Goal: Transaction & Acquisition: Purchase product/service

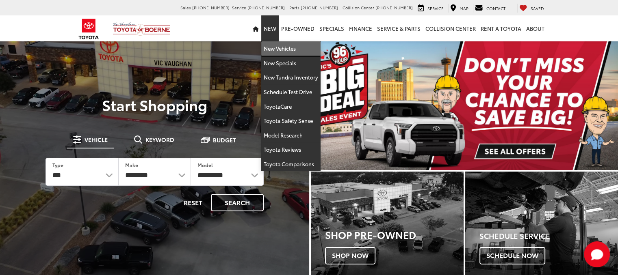
click at [275, 54] on link "New Vehicles" at bounding box center [290, 48] width 59 height 15
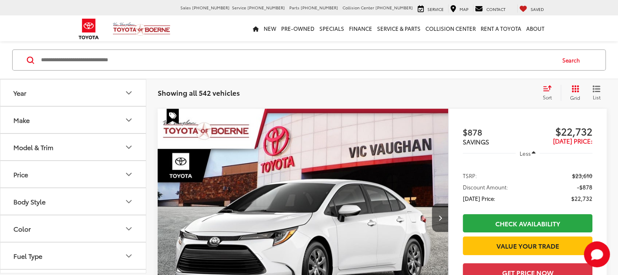
click at [126, 146] on icon "Model & Trim" at bounding box center [129, 148] width 10 height 10
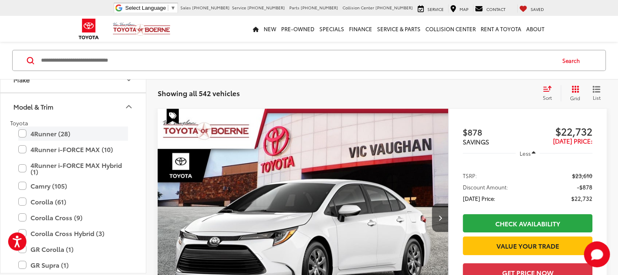
click at [24, 136] on label "4Runner (28)" at bounding box center [73, 134] width 110 height 14
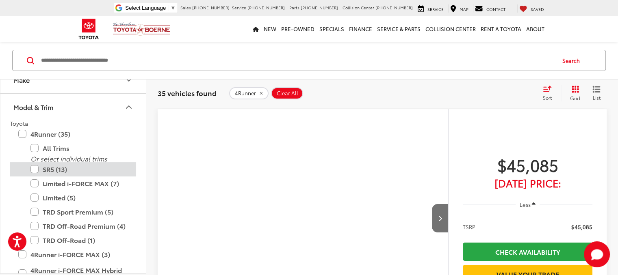
click at [33, 167] on label "SR5 (13)" at bounding box center [78, 169] width 97 height 14
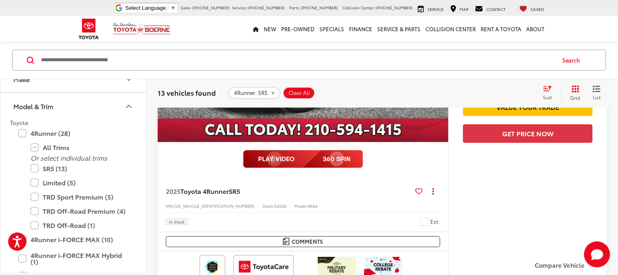
scroll to position [682, 0]
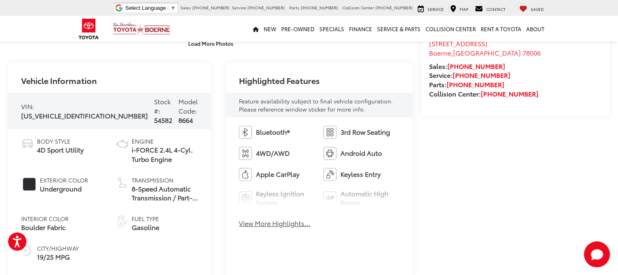
click at [265, 226] on button "View More Highlights..." at bounding box center [274, 223] width 71 height 9
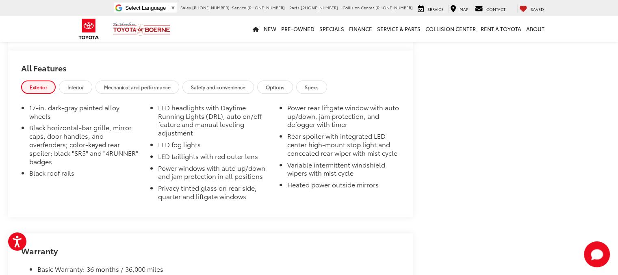
scroll to position [828, 0]
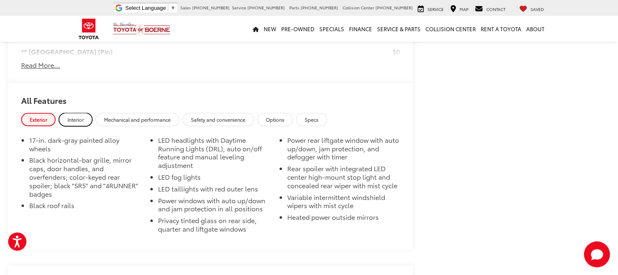
click at [79, 116] on span "Interior" at bounding box center [75, 119] width 16 height 7
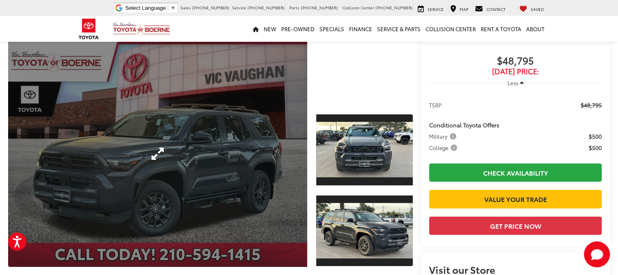
scroll to position [138, 0]
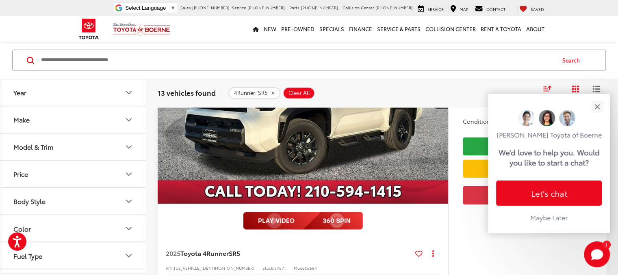
scroll to position [1267, 0]
